Goal: Information Seeking & Learning: Learn about a topic

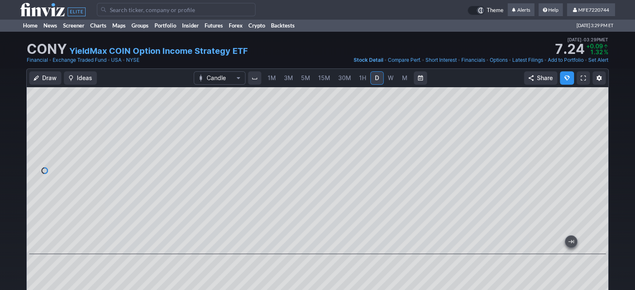
click at [391, 78] on span "W" at bounding box center [391, 77] width 6 height 7
click at [139, 10] on input "Search" at bounding box center [176, 9] width 159 height 13
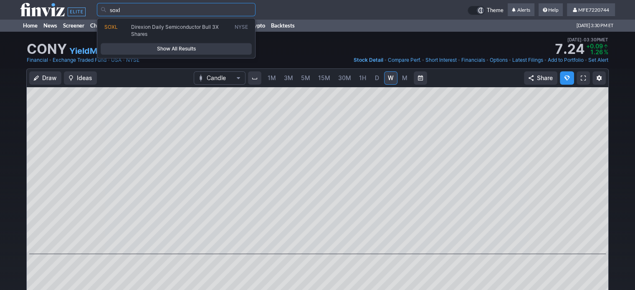
type input "soxl"
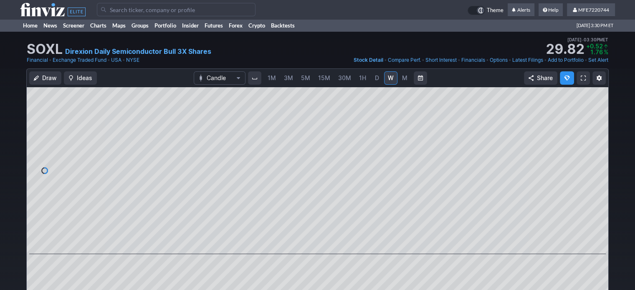
click at [394, 78] on link "W" at bounding box center [390, 77] width 13 height 13
click at [398, 79] on link "M" at bounding box center [404, 77] width 13 height 13
click at [388, 81] on span "W" at bounding box center [391, 78] width 6 height 8
click at [375, 75] on span "D" at bounding box center [377, 77] width 4 height 7
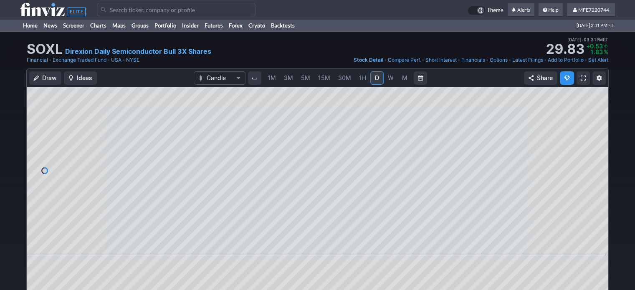
click at [600, 81] on span "button" at bounding box center [598, 78] width 5 height 7
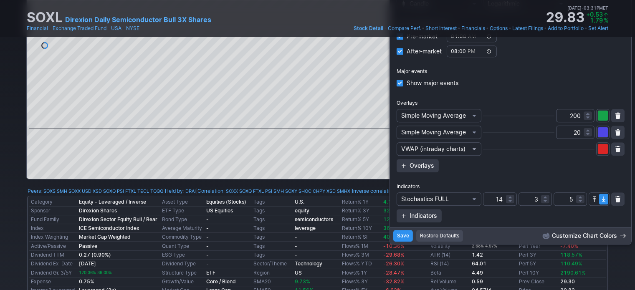
click at [472, 149] on span "Volume Weighted Average Price" at bounding box center [473, 149] width 5 height 7
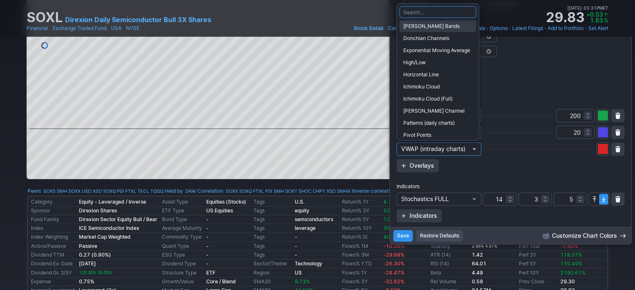
drag, startPoint x: 439, startPoint y: 25, endPoint x: 439, endPoint y: 33, distance: 8.0
click at [439, 25] on span "[PERSON_NAME] Bands" at bounding box center [437, 26] width 69 height 8
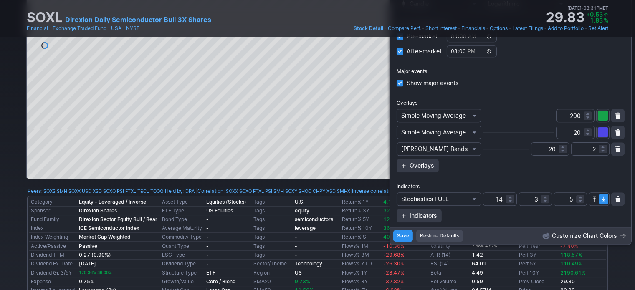
click at [402, 236] on span "Save" at bounding box center [403, 236] width 12 height 8
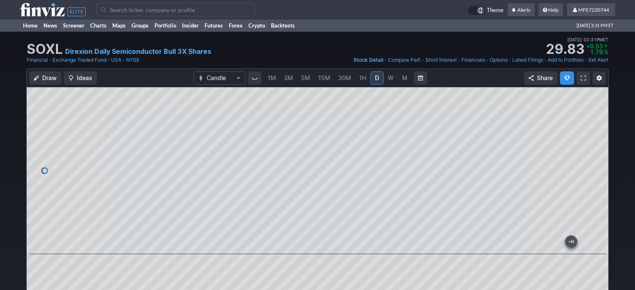
click at [388, 78] on span "W" at bounding box center [391, 77] width 6 height 7
click at [586, 78] on link at bounding box center [582, 77] width 13 height 13
click at [600, 80] on span "button" at bounding box center [598, 78] width 5 height 7
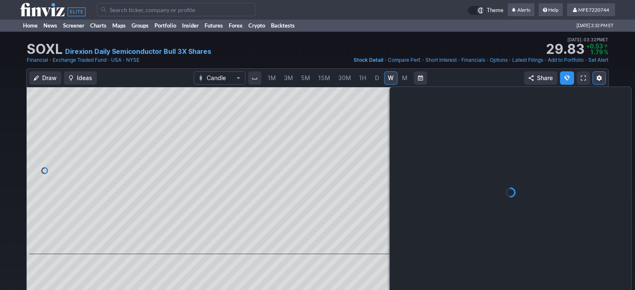
scroll to position [11, 0]
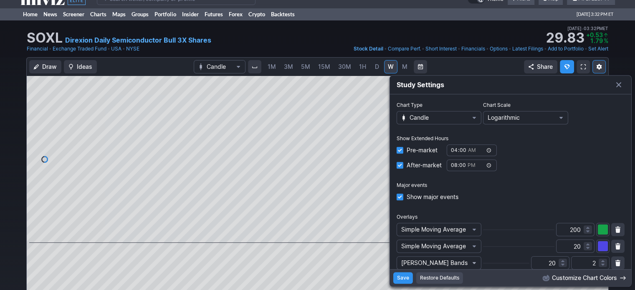
click at [474, 264] on span "Bollinger Bands" at bounding box center [473, 263] width 5 height 7
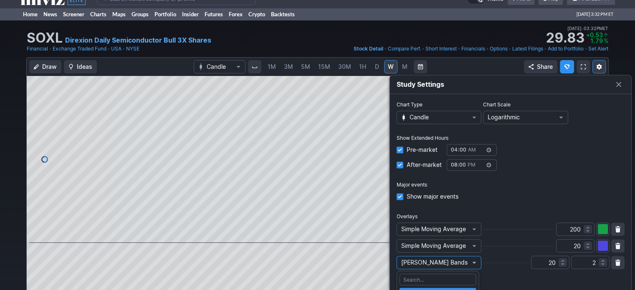
scroll to position [220, 0]
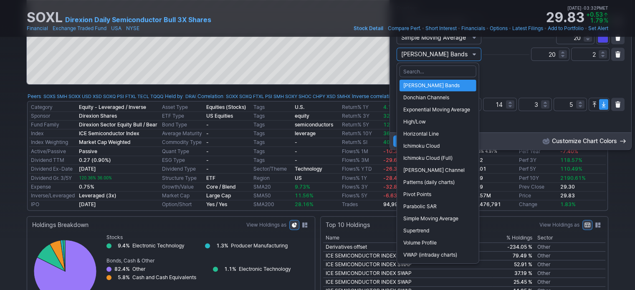
click at [536, 82] on div at bounding box center [317, 145] width 635 height 290
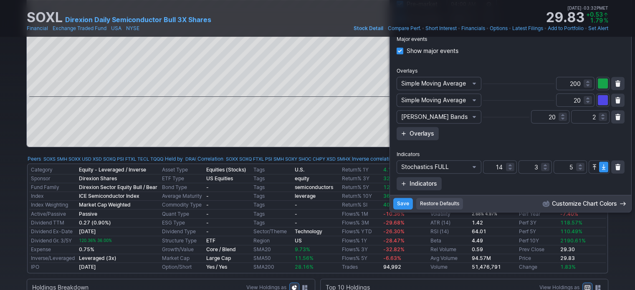
scroll to position [136, 0]
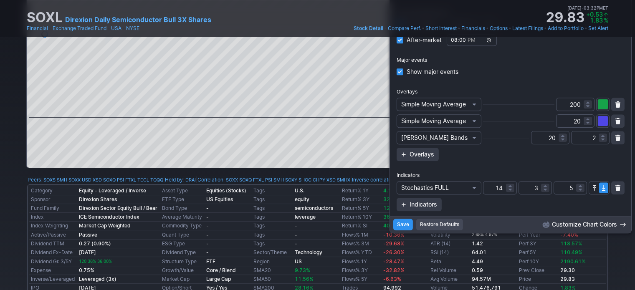
click at [611, 139] on button "button" at bounding box center [617, 137] width 13 height 13
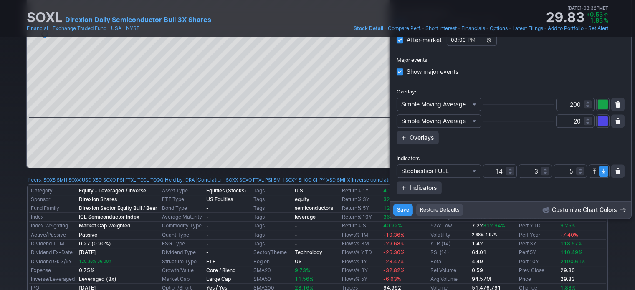
click at [610, 139] on div "Overlays Simple Moving Average 200 Simple Moving Average 20 Overlays" at bounding box center [510, 116] width 228 height 57
click at [402, 212] on span "Save" at bounding box center [403, 210] width 12 height 8
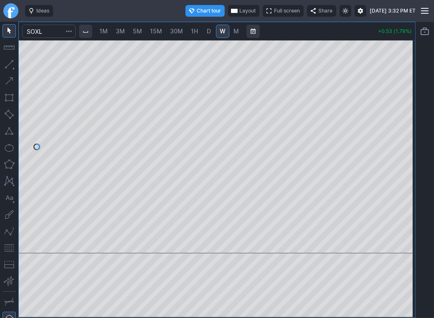
click at [259, 5] on button "Layout" at bounding box center [243, 11] width 31 height 12
